Goal: Transaction & Acquisition: Book appointment/travel/reservation

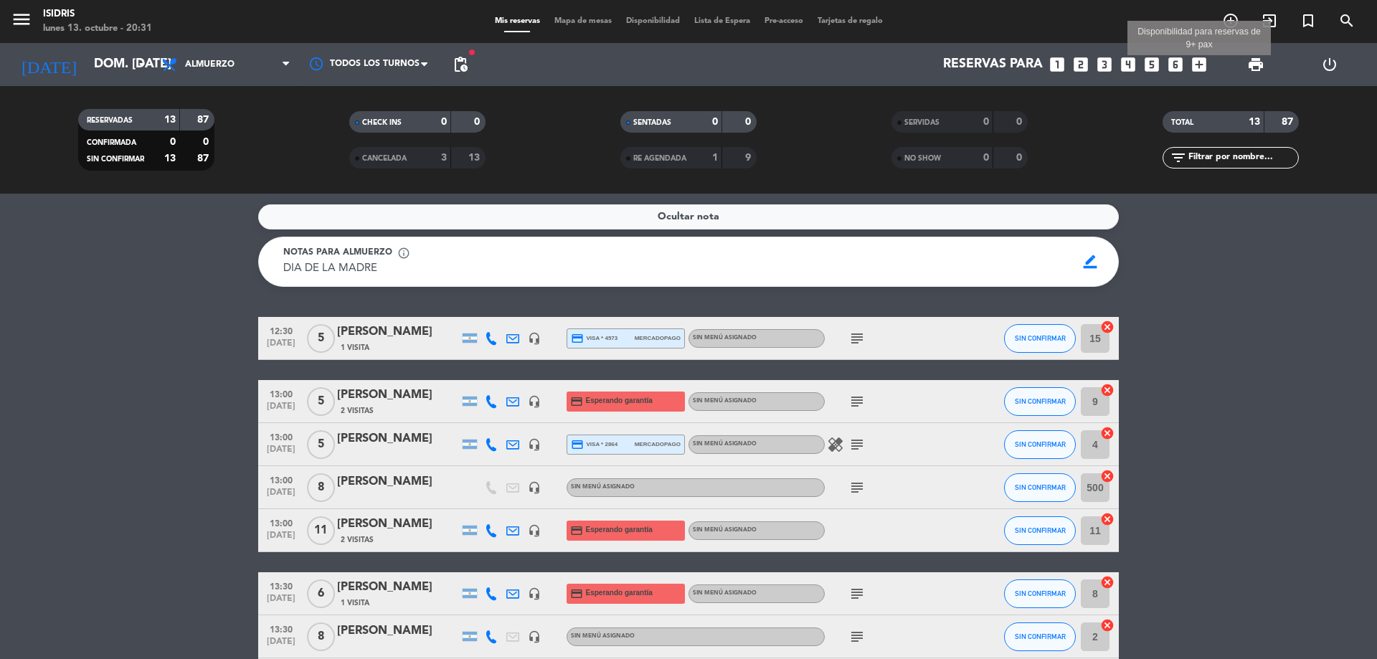
click at [1196, 66] on icon "add_box" at bounding box center [1199, 64] width 19 height 19
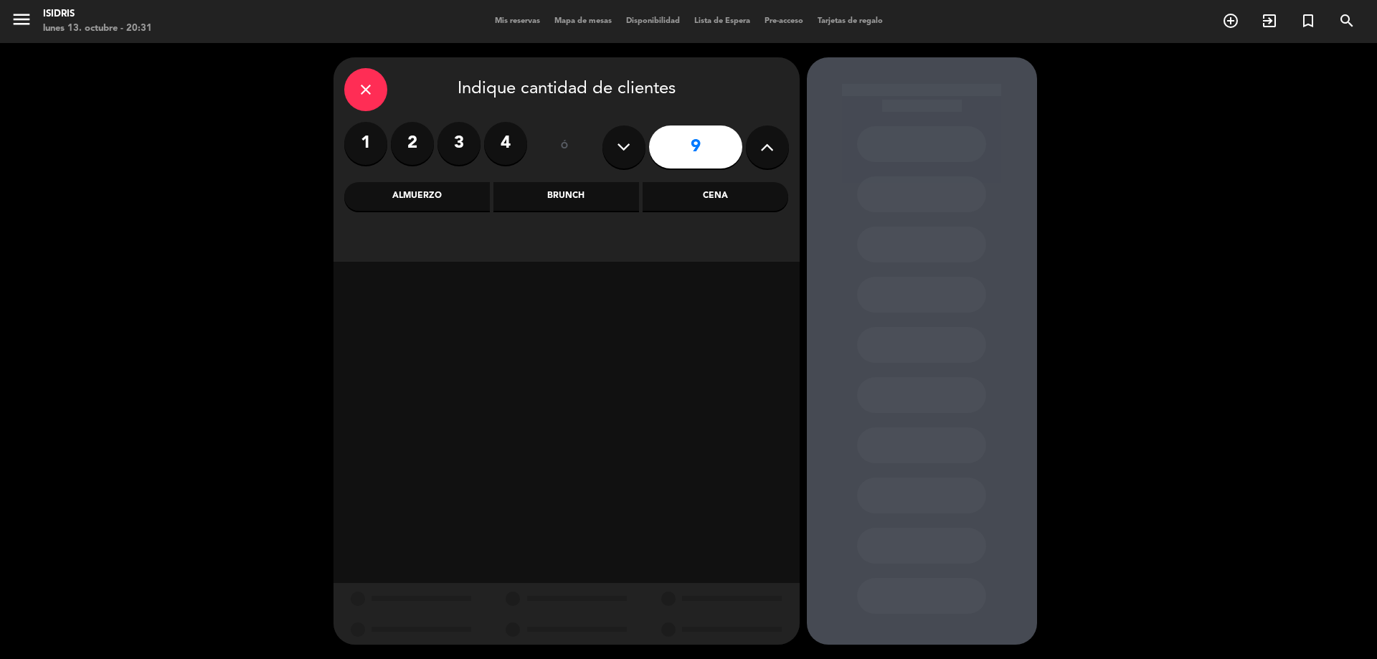
click at [617, 152] on icon at bounding box center [624, 147] width 14 height 22
type input "8"
click at [671, 188] on div "Cena" at bounding box center [716, 196] width 146 height 29
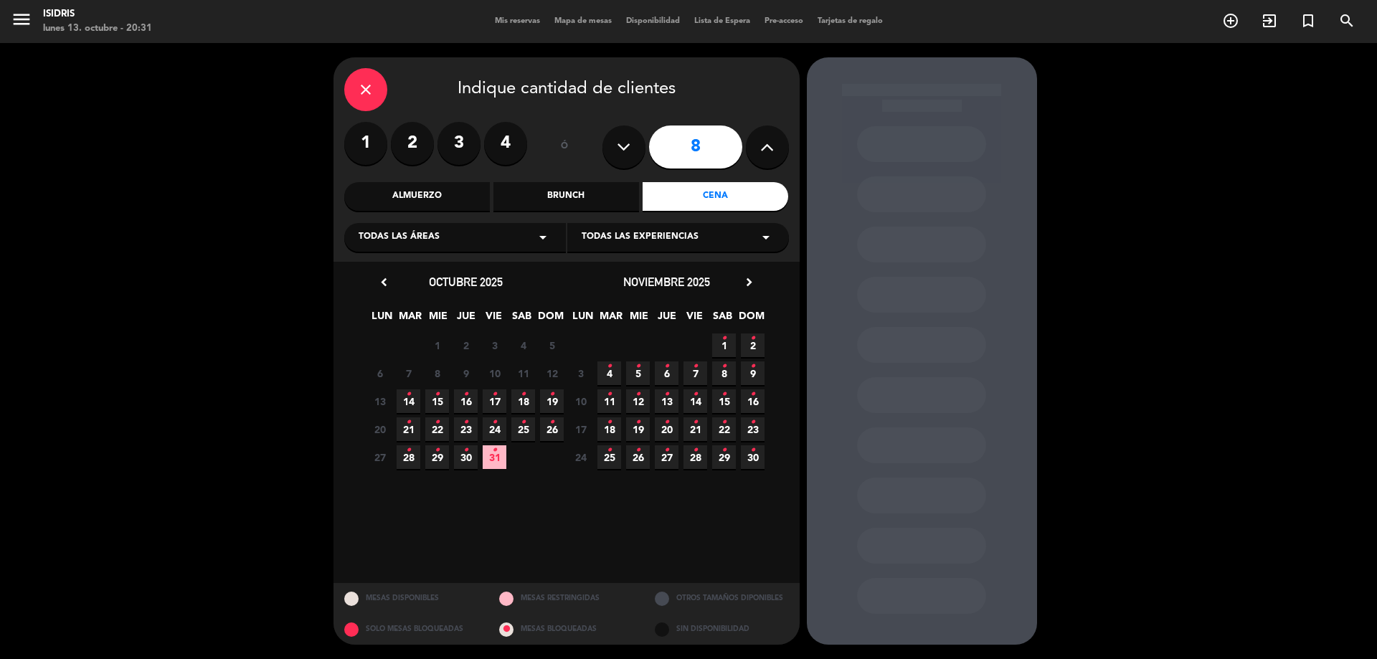
click at [463, 404] on icon "•" at bounding box center [465, 394] width 5 height 23
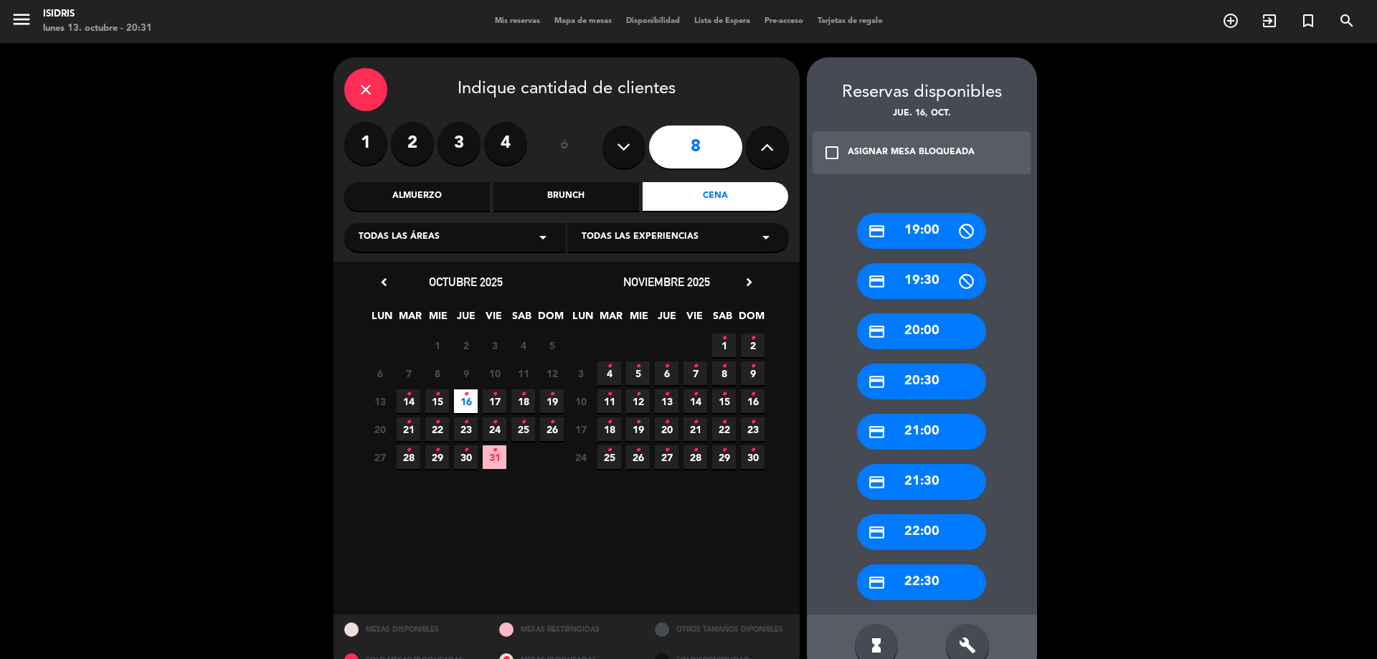
click at [902, 350] on div "credit_card 19:00 credit_card 19:30 credit_card 20:00 credit_card 20:30 credit_…" at bounding box center [922, 399] width 230 height 430
click at [906, 341] on div "credit_card 20:00" at bounding box center [921, 331] width 129 height 36
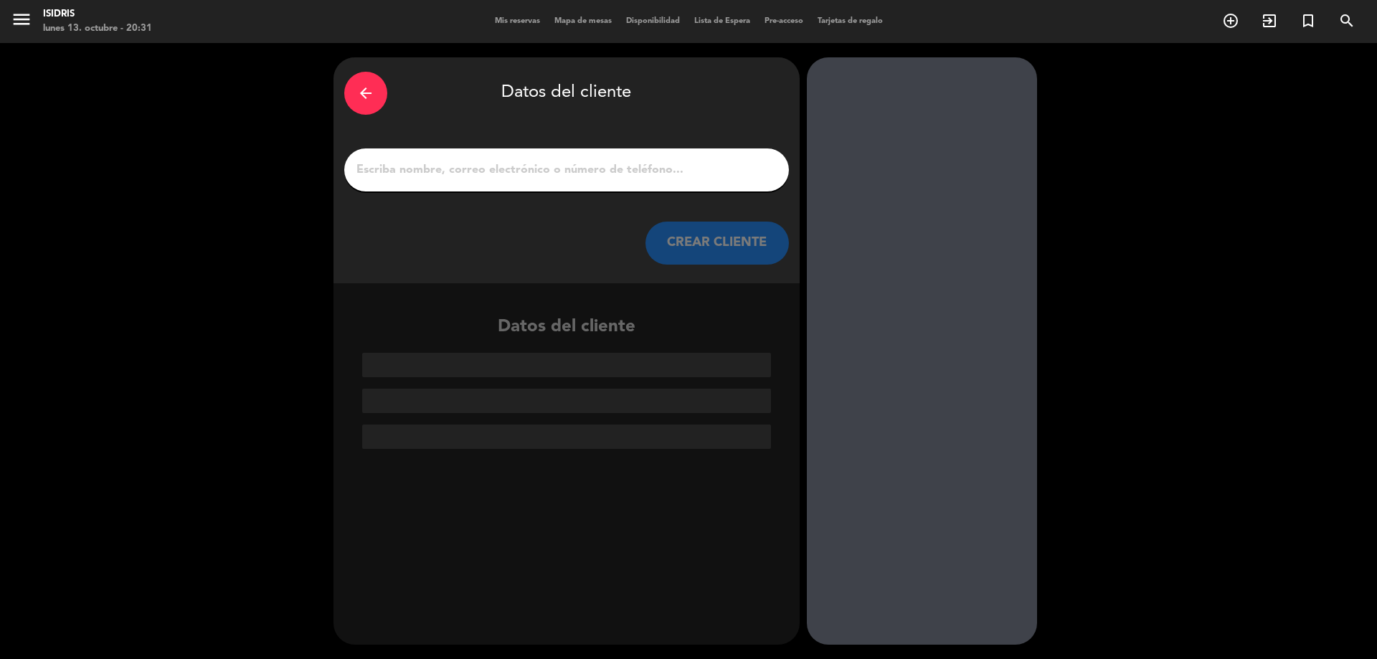
click at [501, 172] on input "1" at bounding box center [566, 170] width 423 height 20
paste input "[PERSON_NAME]"
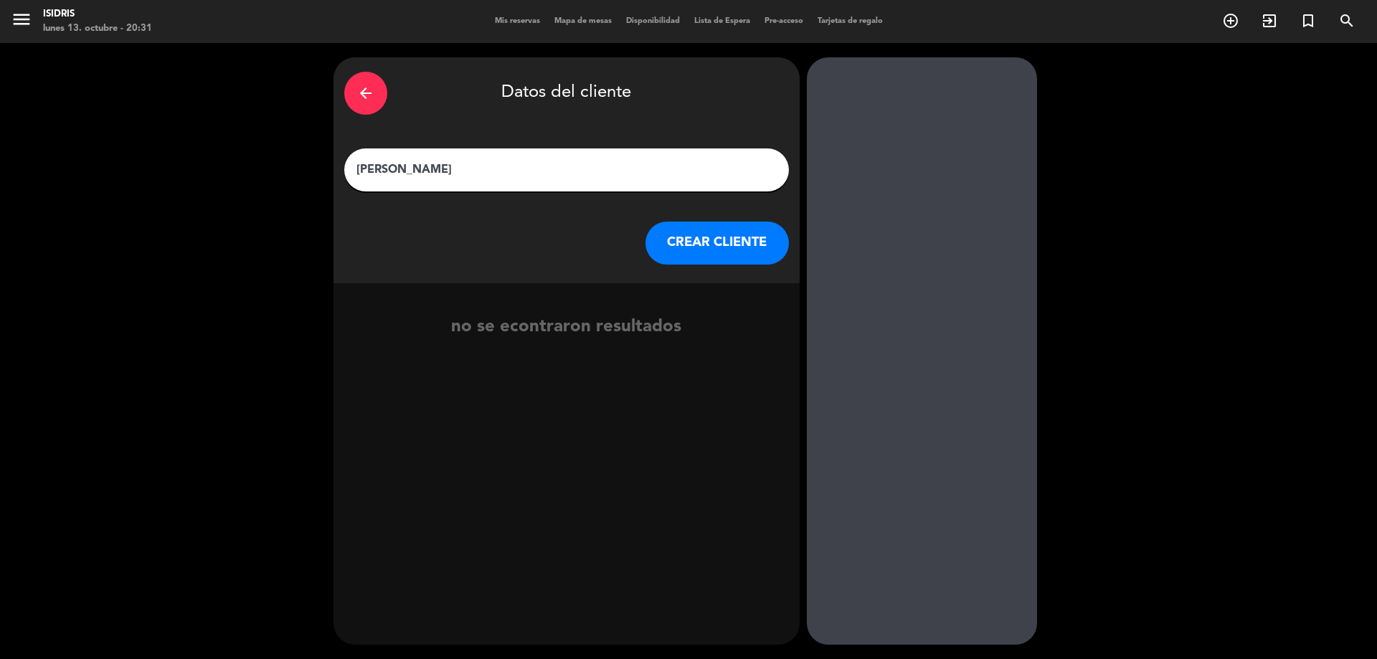
type input "[PERSON_NAME]"
click at [692, 253] on button "CREAR CLIENTE" at bounding box center [717, 243] width 143 height 43
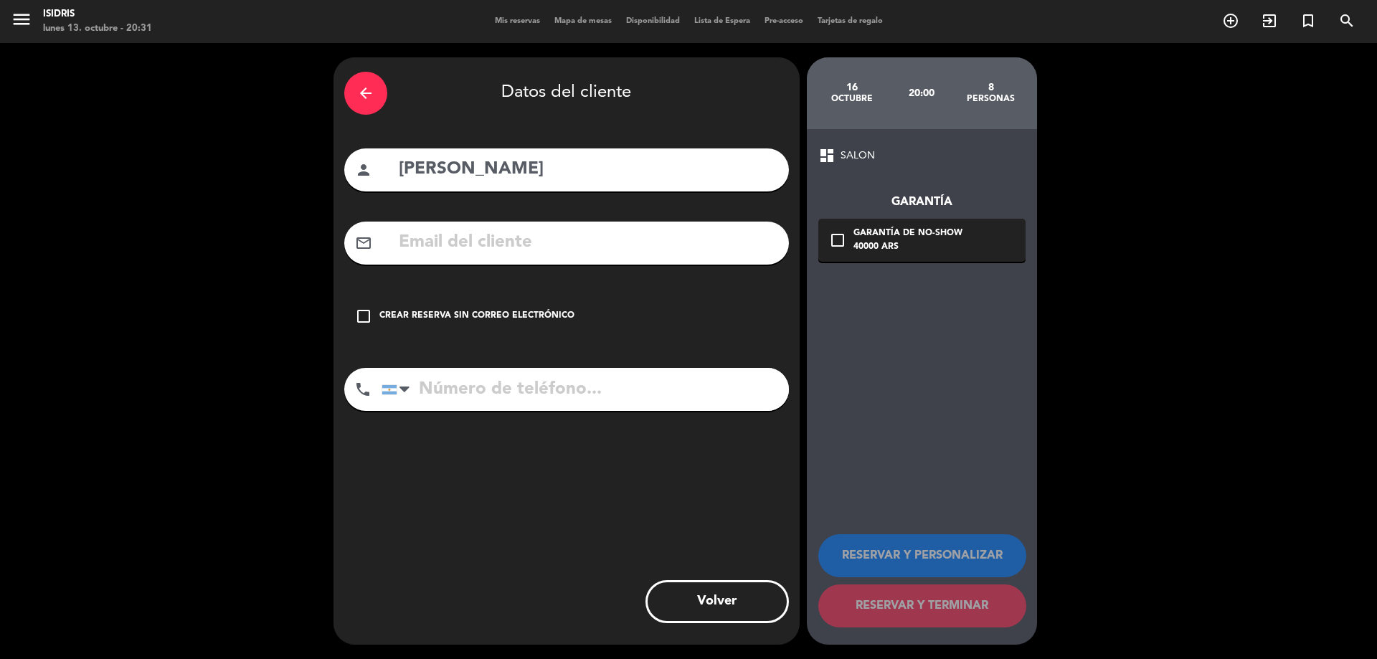
click at [481, 241] on input "text" at bounding box center [587, 242] width 381 height 29
paste input "[EMAIL_ADDRESS][DOMAIN_NAME]"
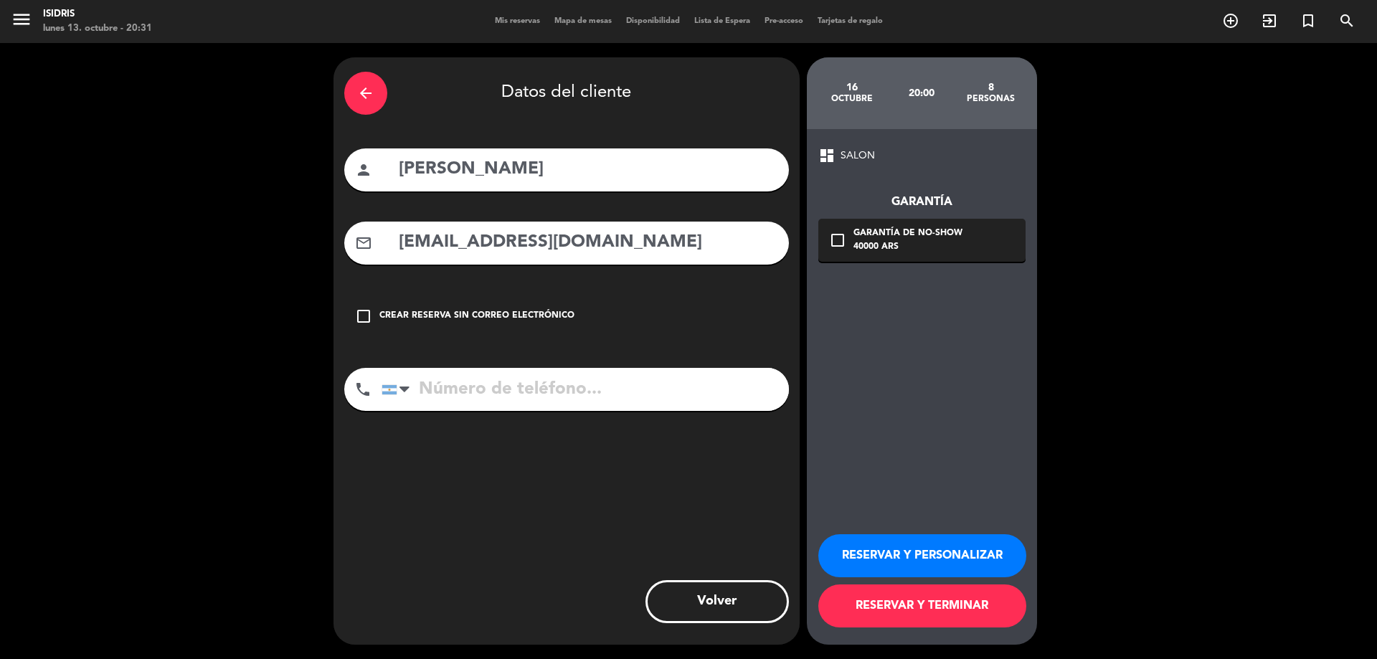
type input "[EMAIL_ADDRESS][DOMAIN_NAME]"
click at [448, 407] on input "tel" at bounding box center [585, 389] width 407 height 43
paste input "[PHONE_NUMBER]"
type input "[PHONE_NUMBER]"
click at [918, 236] on div "Garantía de no-show" at bounding box center [908, 234] width 109 height 14
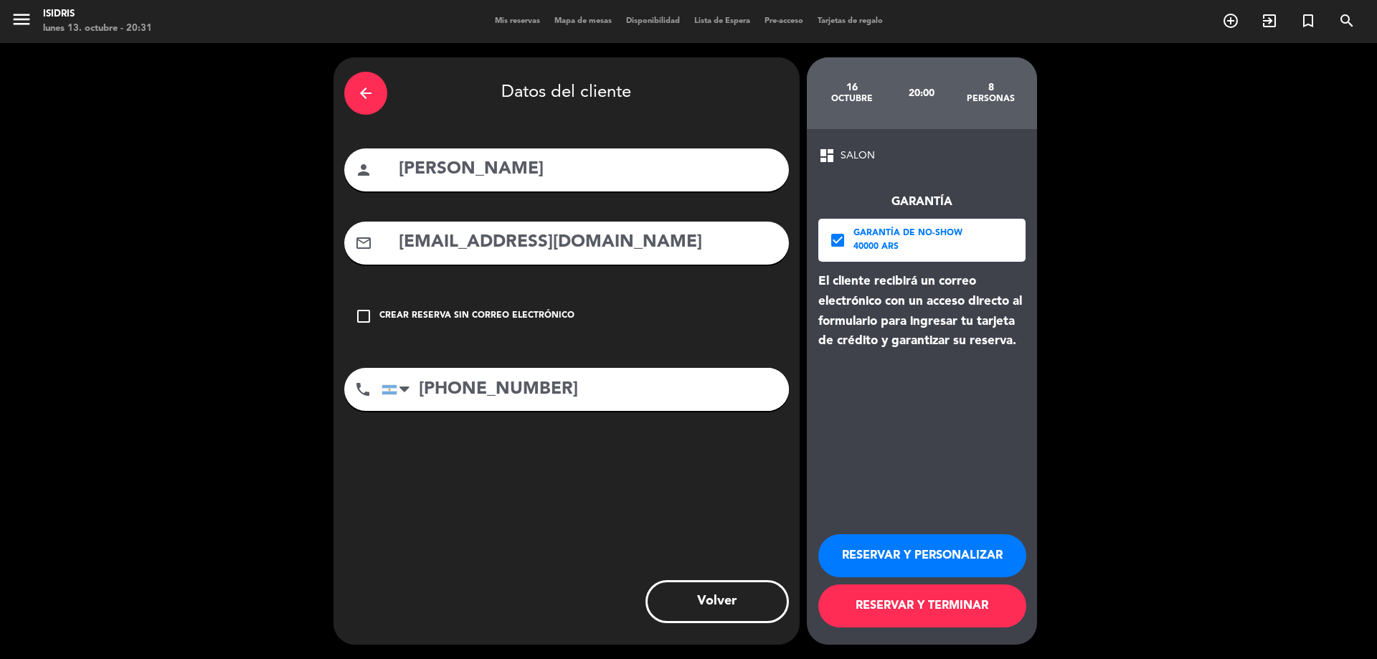
click at [992, 554] on button "RESERVAR Y PERSONALIZAR" at bounding box center [922, 555] width 208 height 43
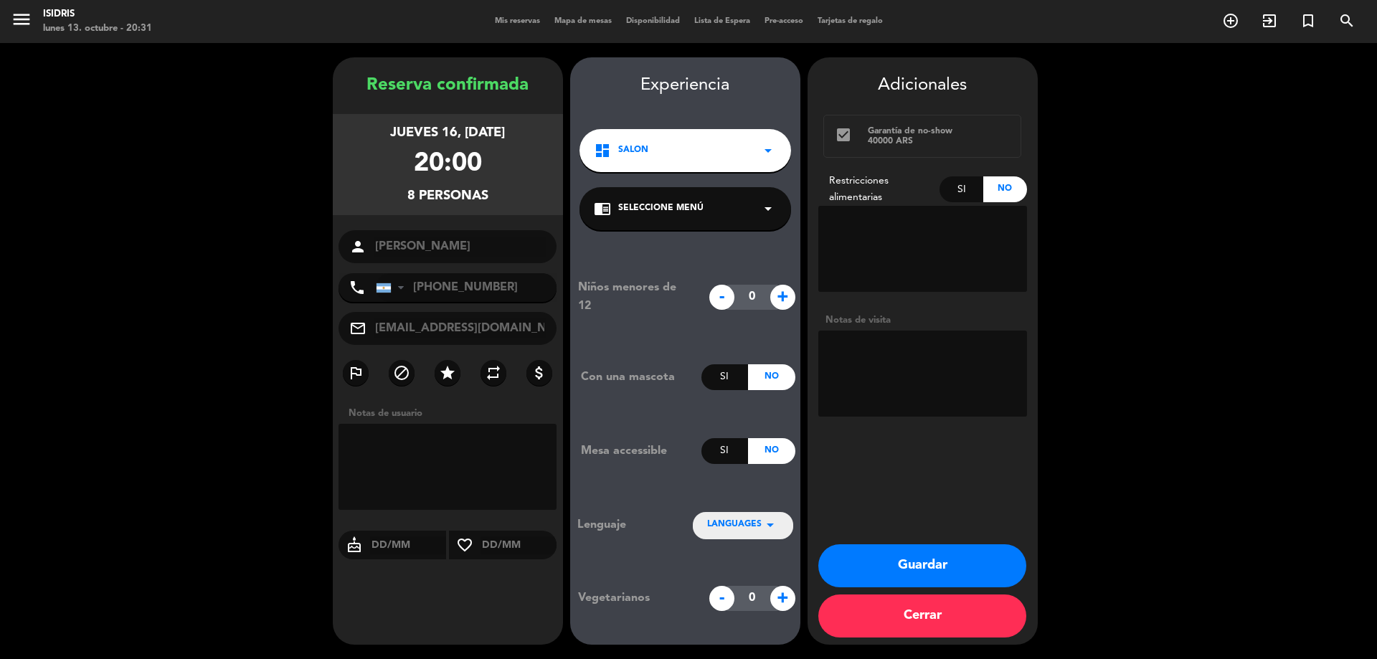
click at [932, 394] on textarea at bounding box center [922, 374] width 209 height 86
type textarea "menu enviado"
click at [983, 572] on button "Guardar" at bounding box center [922, 565] width 208 height 43
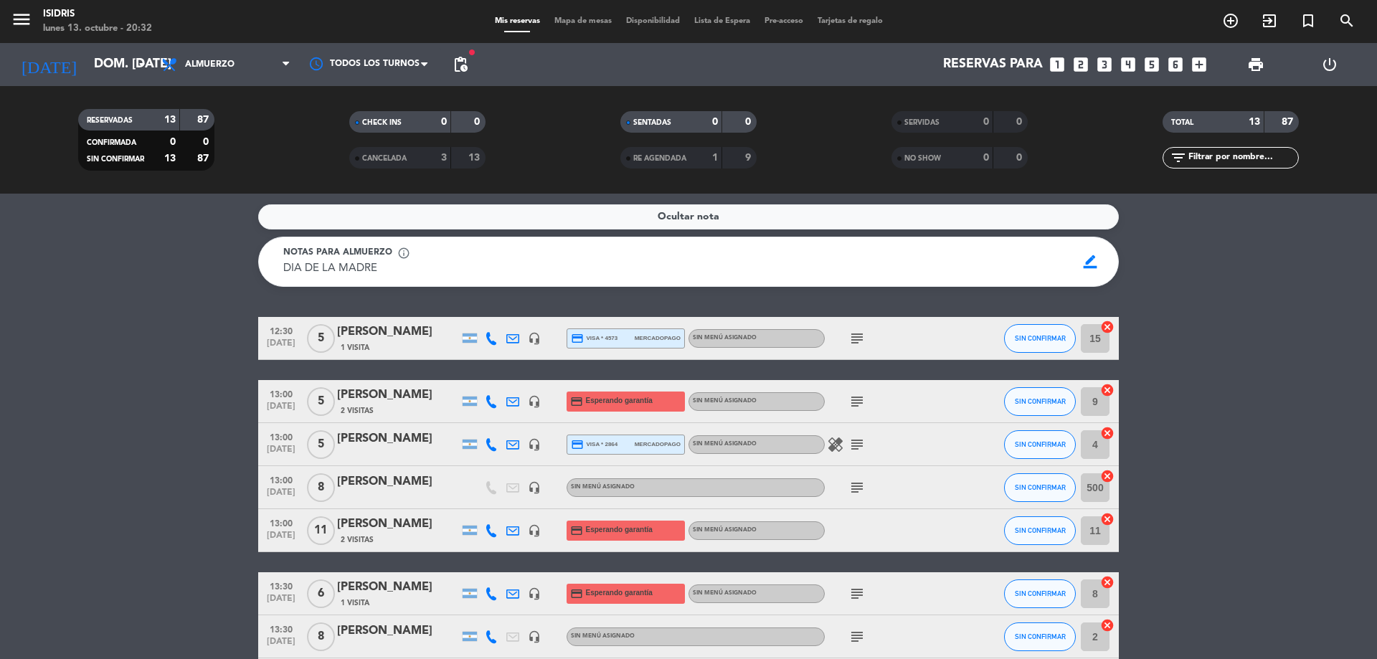
click at [1081, 65] on icon "looks_two" at bounding box center [1081, 64] width 19 height 19
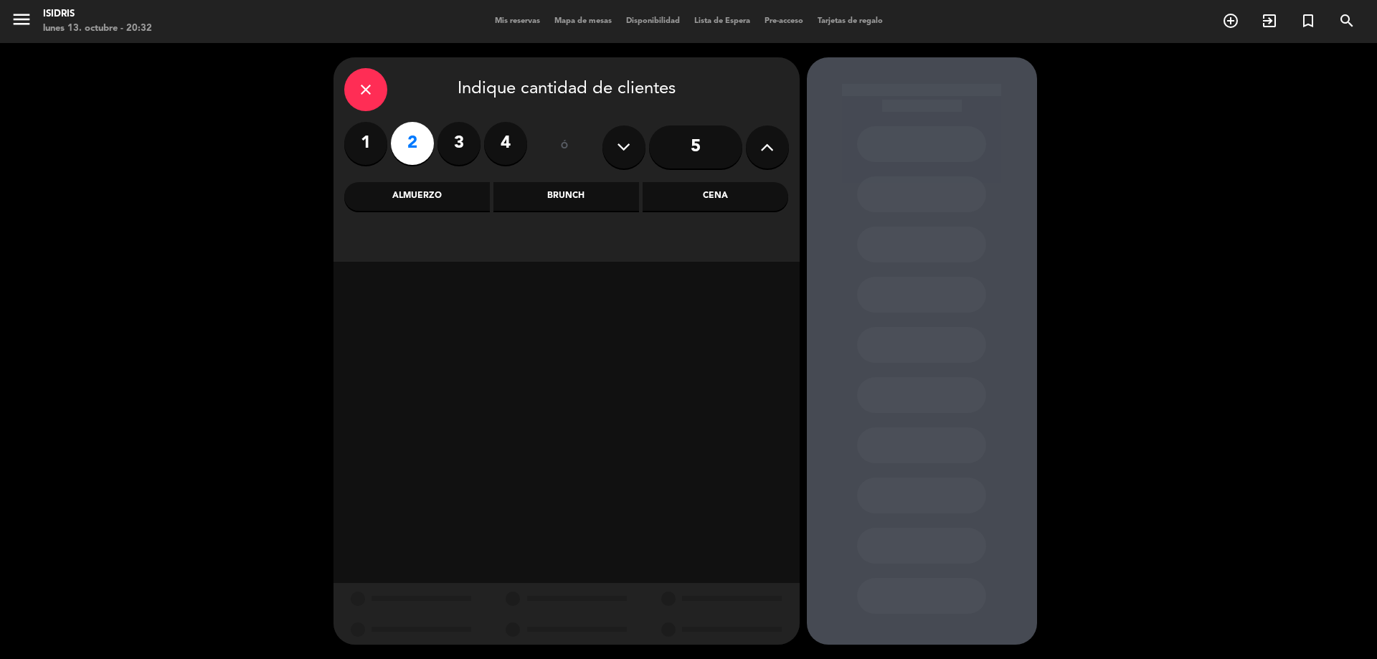
click at [725, 203] on div "Cena" at bounding box center [716, 196] width 146 height 29
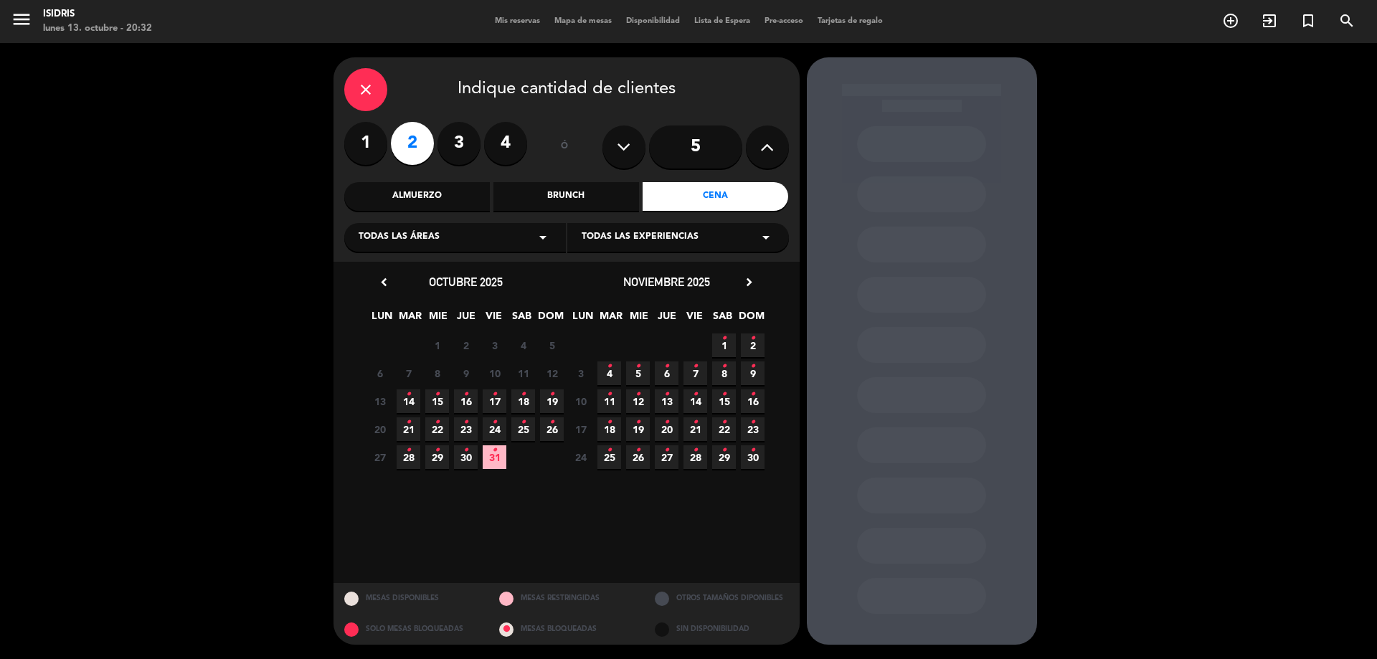
click at [500, 402] on span "17 •" at bounding box center [495, 401] width 24 height 24
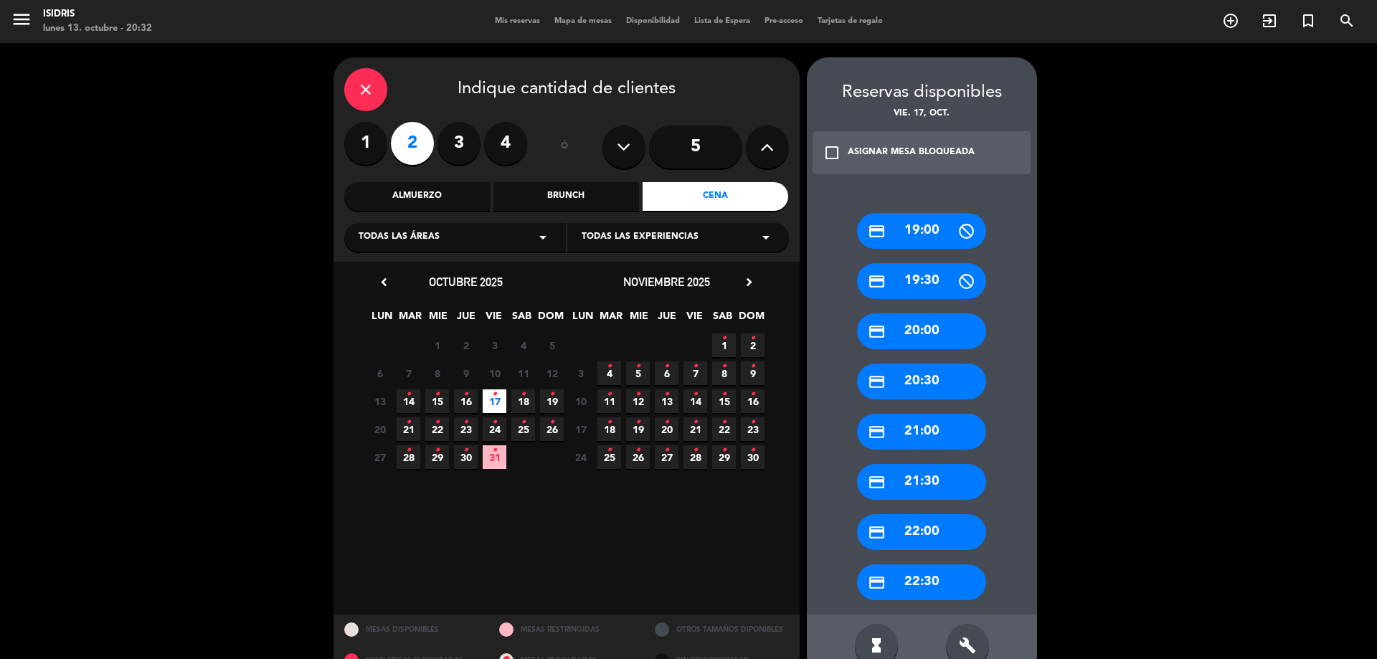
click at [895, 386] on div "credit_card 20:30" at bounding box center [921, 382] width 129 height 36
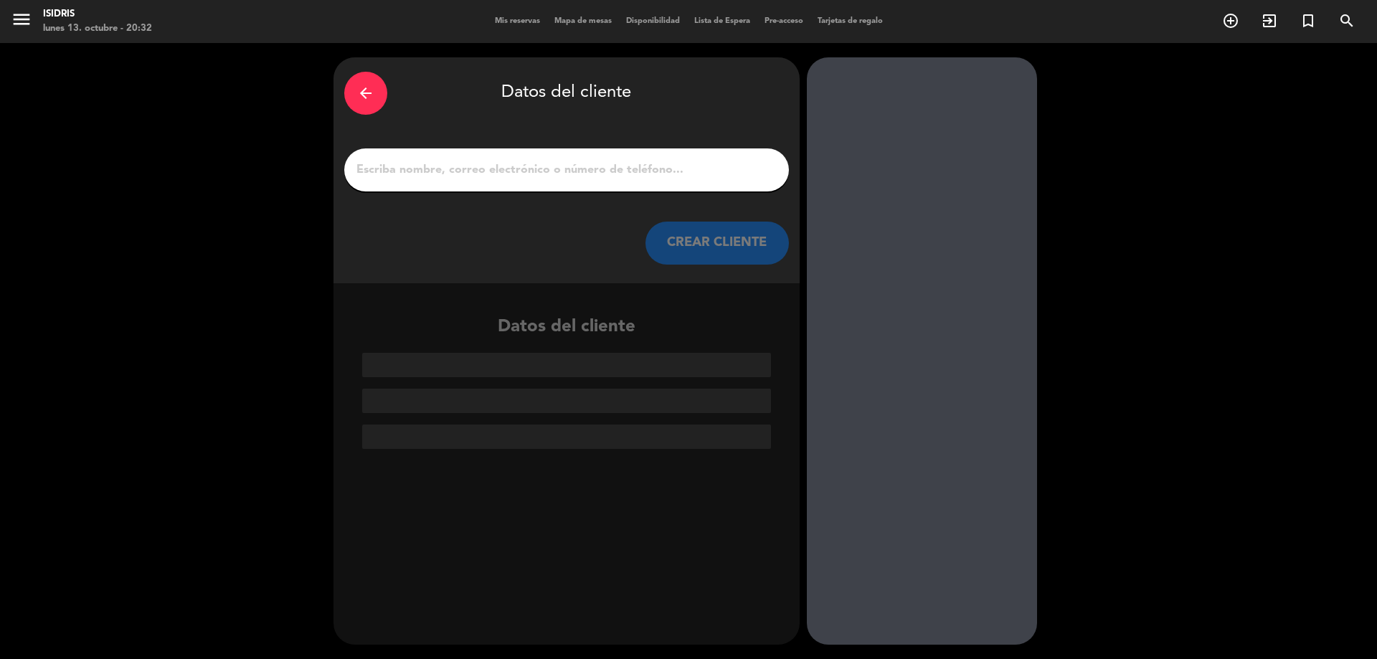
click at [414, 176] on input "1" at bounding box center [566, 170] width 423 height 20
paste input "[PERSON_NAME]"
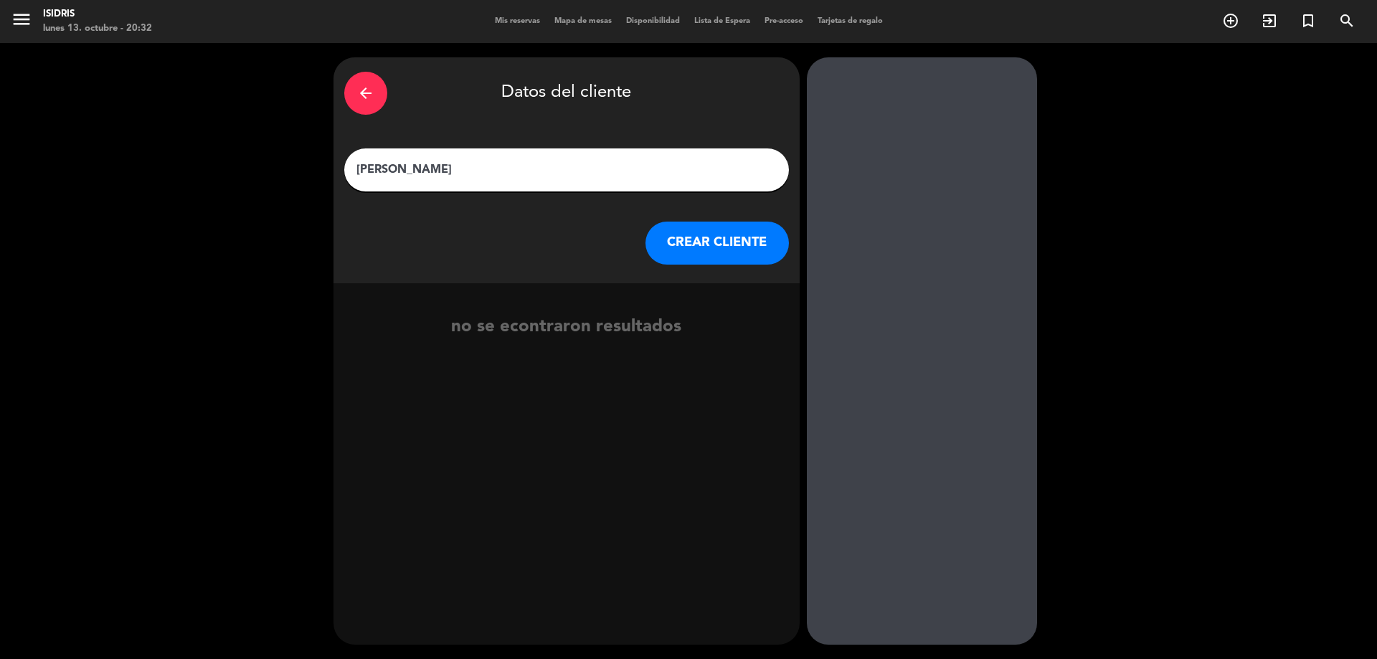
type input "[PERSON_NAME]"
click at [663, 239] on button "CREAR CLIENTE" at bounding box center [717, 243] width 143 height 43
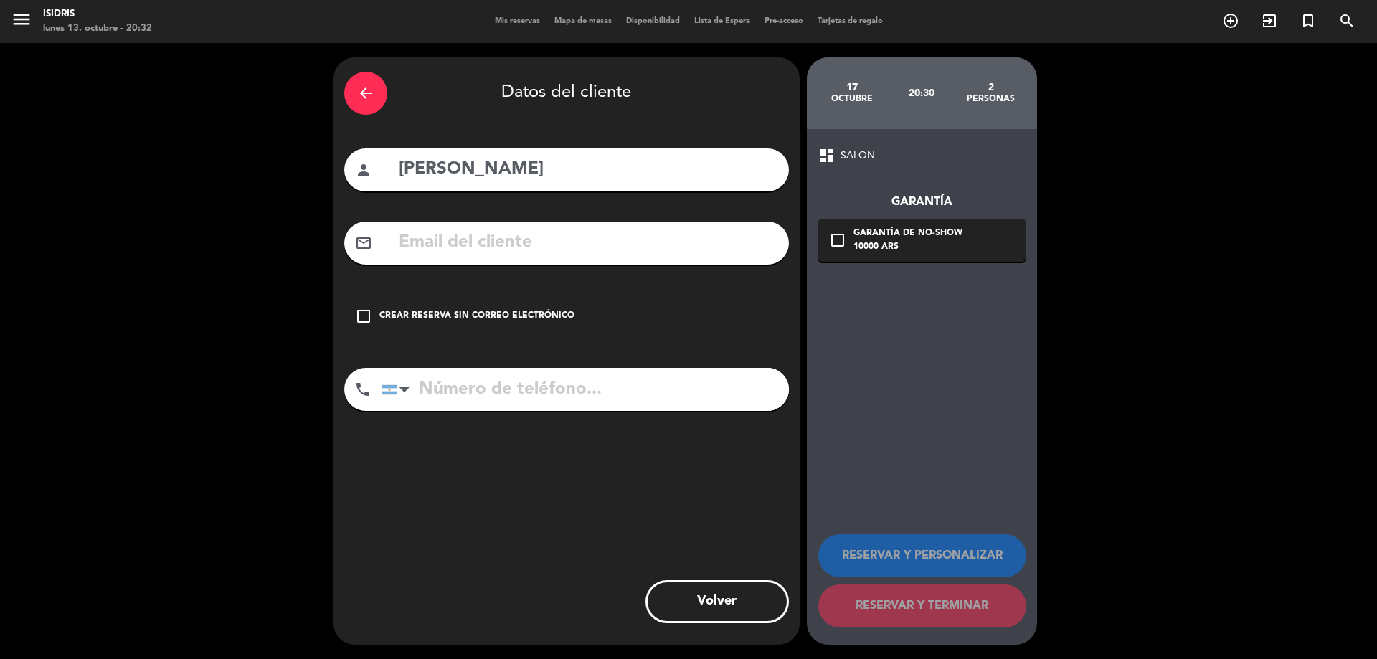
click at [509, 240] on input "text" at bounding box center [587, 242] width 381 height 29
paste input "[EMAIL_ADDRESS][DOMAIN_NAME]"
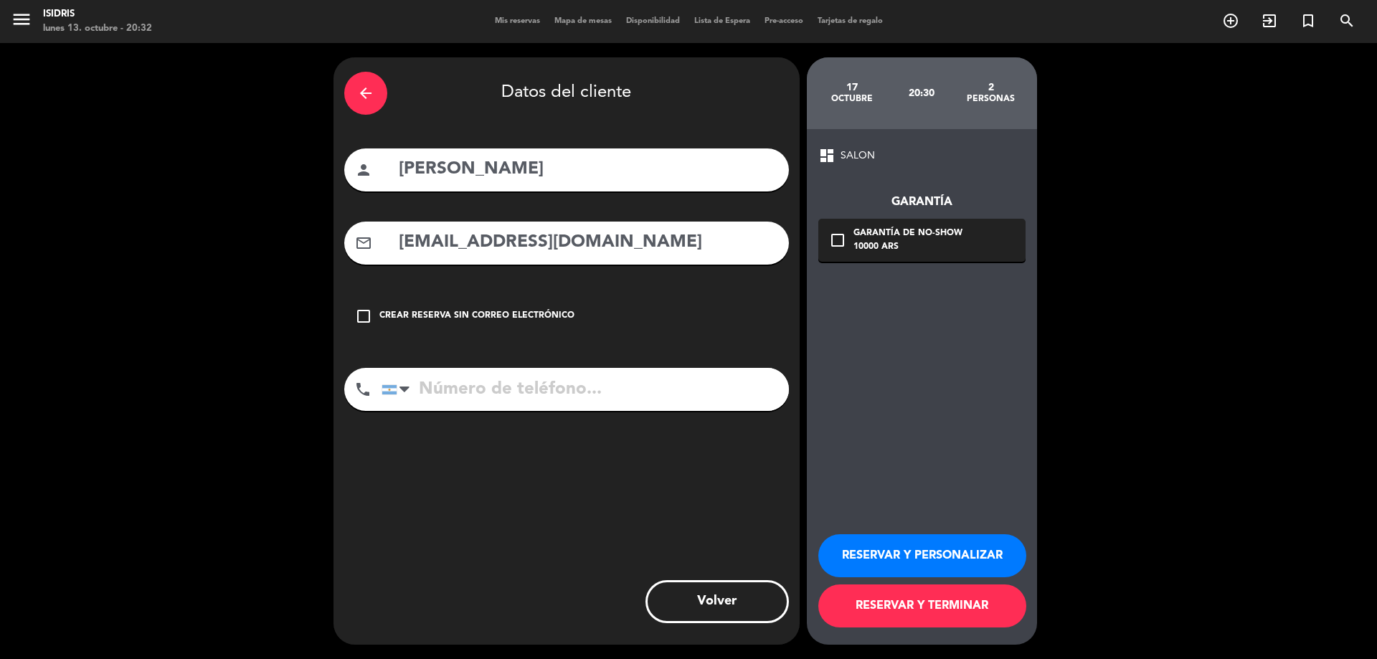
type input "[EMAIL_ADDRESS][DOMAIN_NAME]"
click at [524, 389] on input "tel" at bounding box center [585, 389] width 407 height 43
paste input "[PHONE_NUMBER]"
type input "[PHONE_NUMBER]"
click at [891, 252] on div "10000 ARS" at bounding box center [908, 247] width 109 height 14
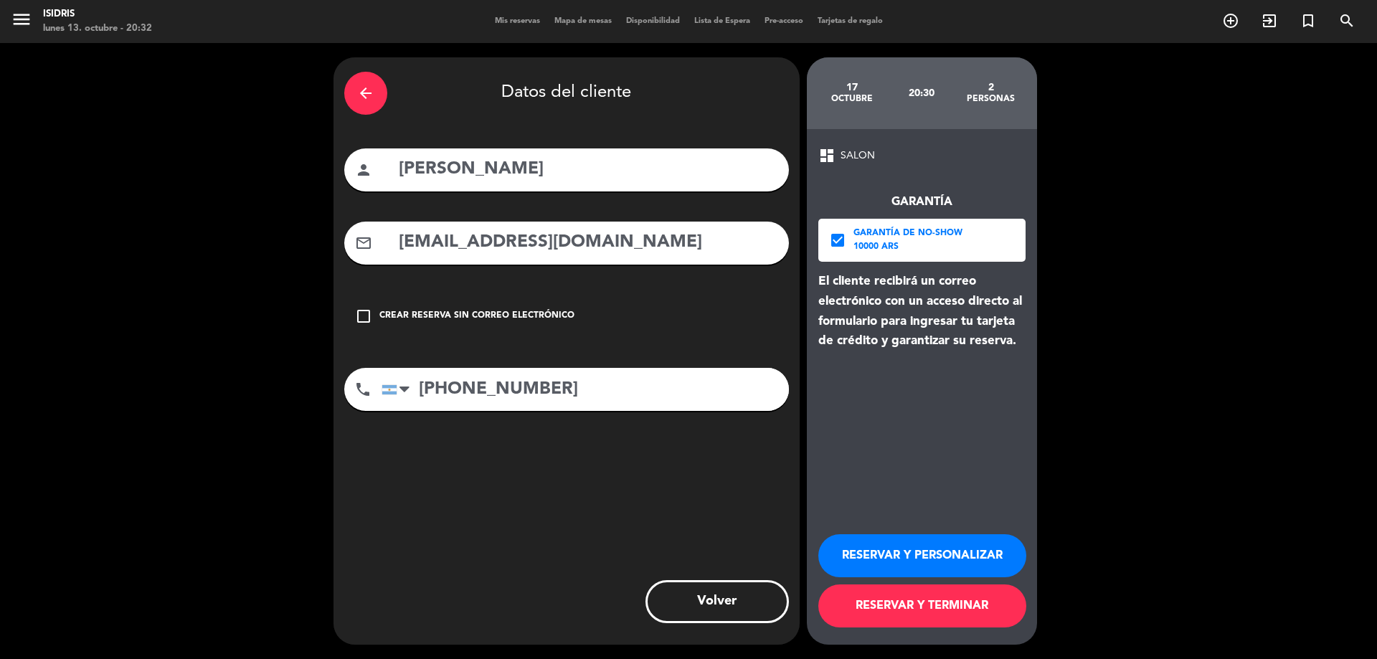
click at [970, 546] on button "RESERVAR Y PERSONALIZAR" at bounding box center [922, 555] width 208 height 43
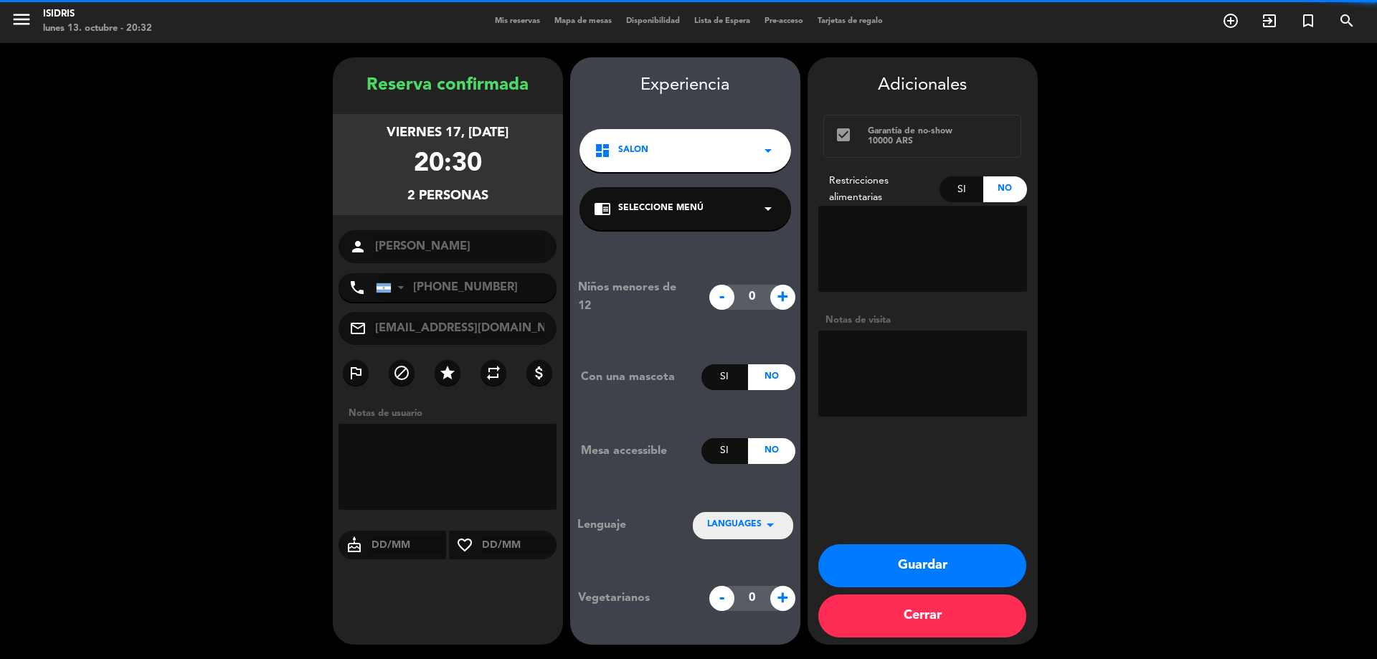
click at [981, 363] on textarea at bounding box center [922, 374] width 209 height 86
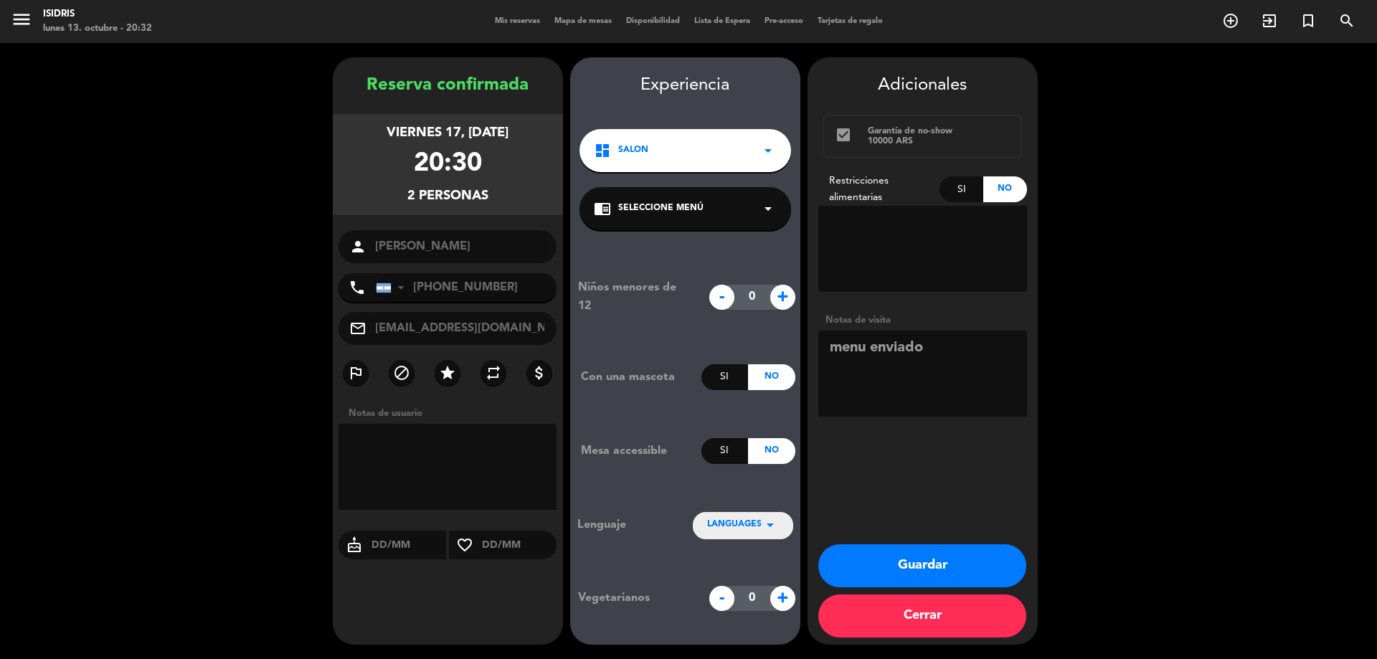
type textarea "menu enviado"
click at [958, 576] on button "Guardar" at bounding box center [922, 565] width 208 height 43
